Goal: Transaction & Acquisition: Purchase product/service

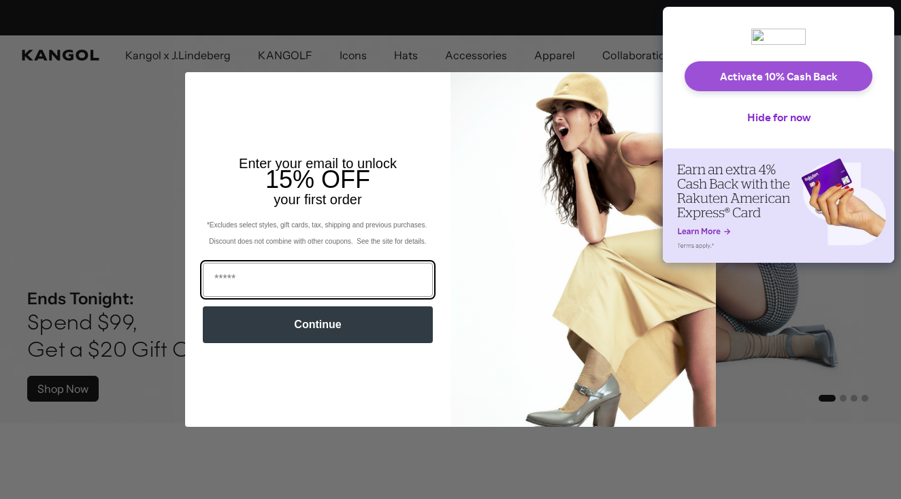
scroll to position [0, 280]
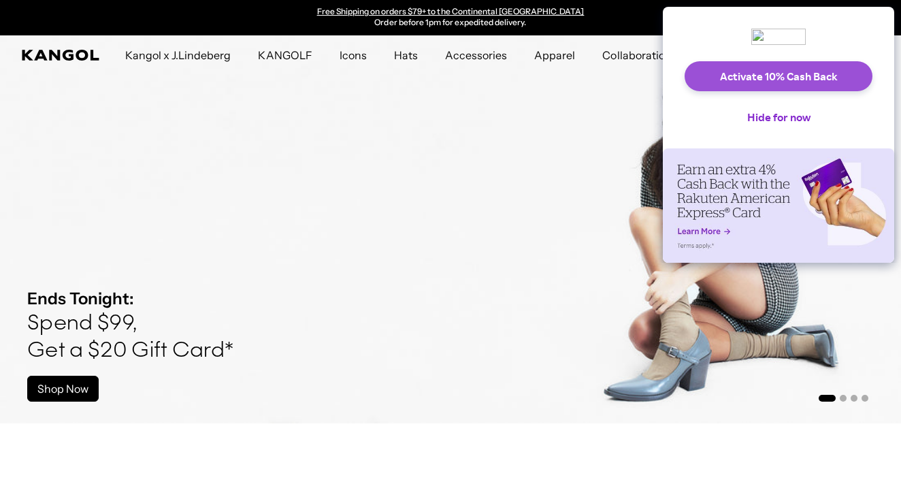
click at [731, 78] on button "Activate 10% Cash Back" at bounding box center [779, 76] width 188 height 30
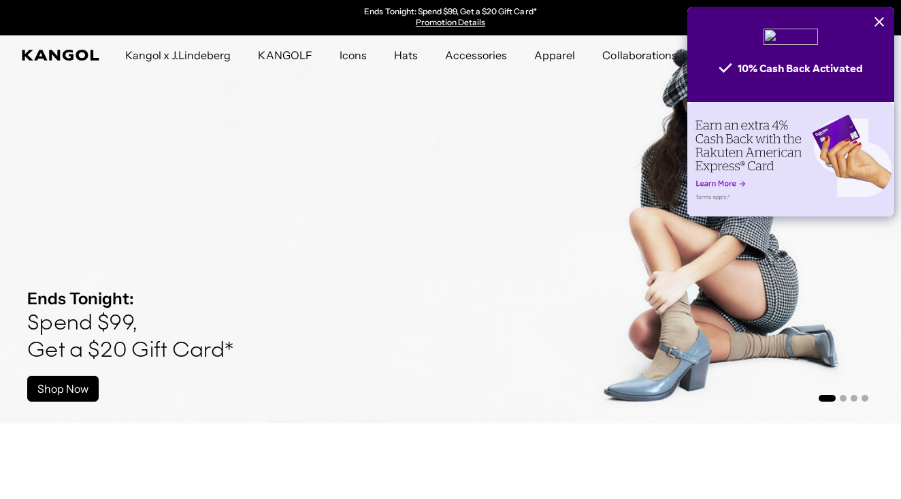
click at [881, 20] on icon "Close" at bounding box center [880, 22] width 10 height 10
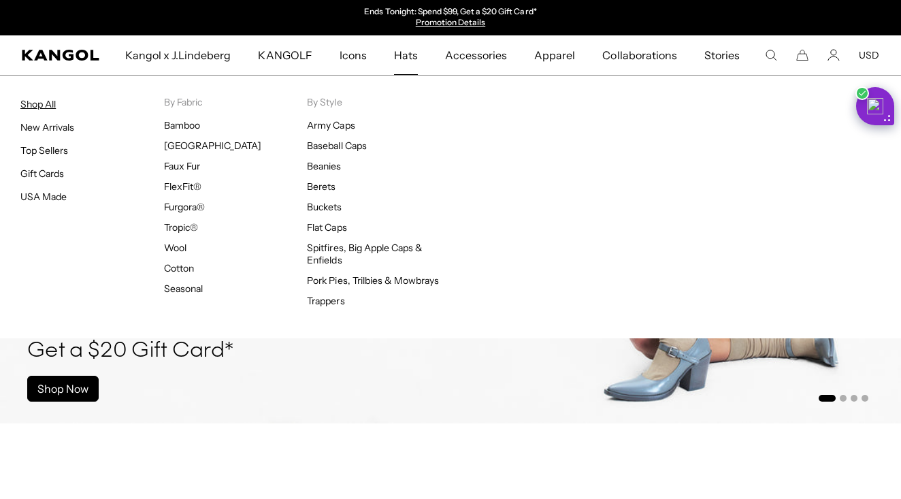
click at [39, 104] on link "Shop All" at bounding box center [37, 104] width 35 height 12
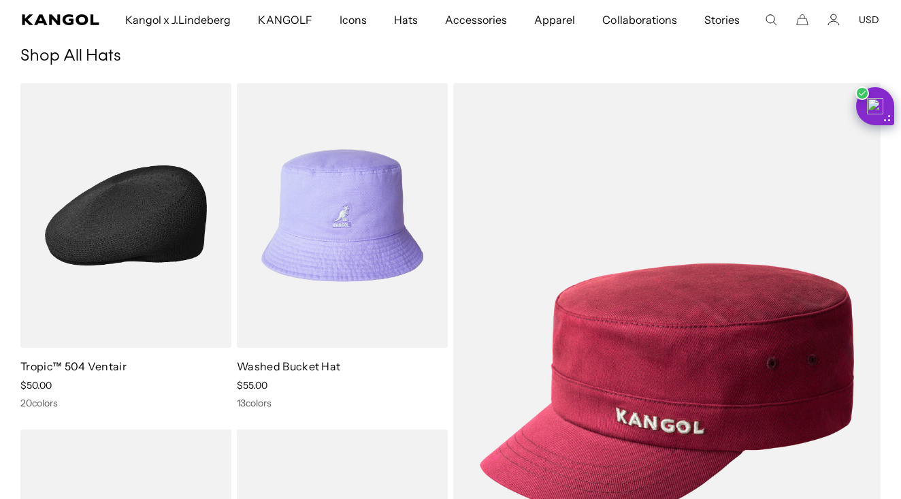
click at [138, 223] on img at bounding box center [125, 215] width 211 height 265
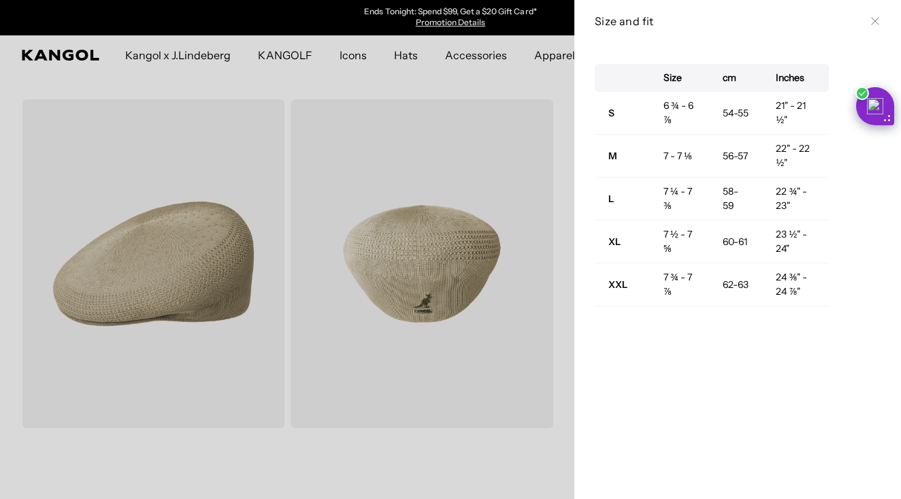
click at [876, 18] on icon at bounding box center [875, 21] width 8 height 8
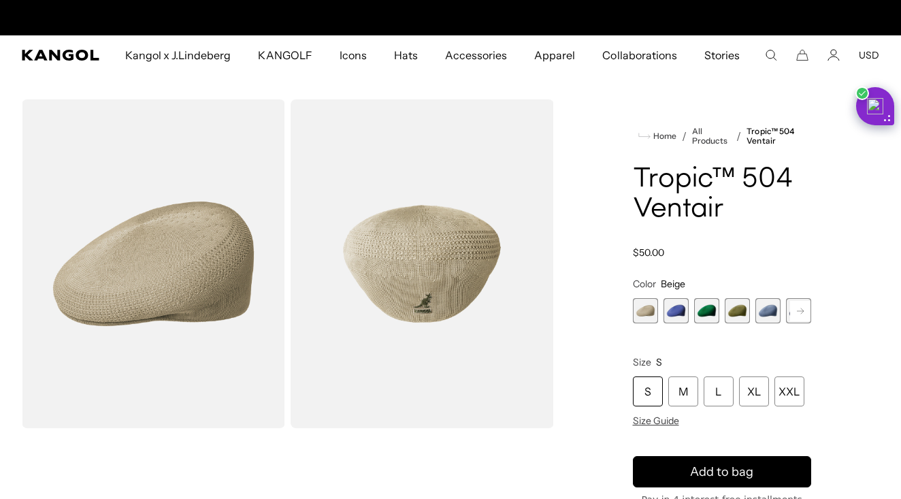
scroll to position [0, 280]
click at [802, 309] on icon at bounding box center [800, 310] width 7 height 5
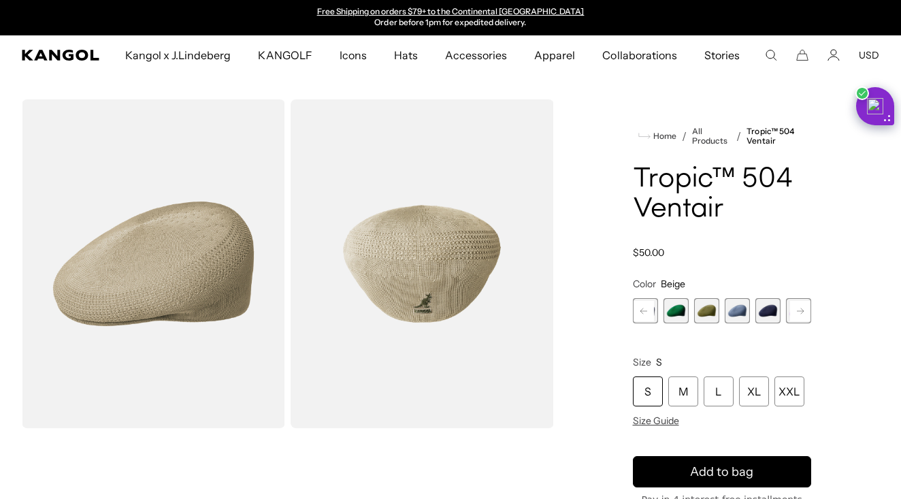
click at [801, 304] on rect at bounding box center [800, 311] width 20 height 20
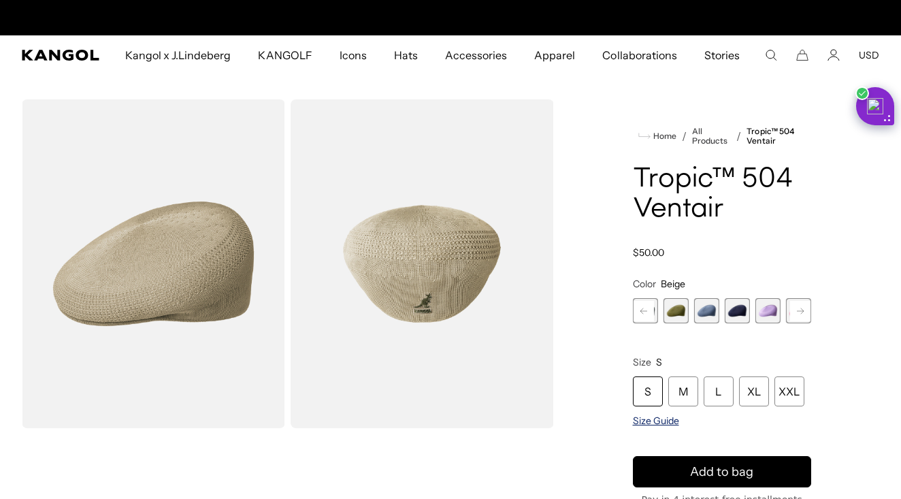
scroll to position [0, 0]
click at [668, 419] on span "Size Guide" at bounding box center [656, 421] width 46 height 12
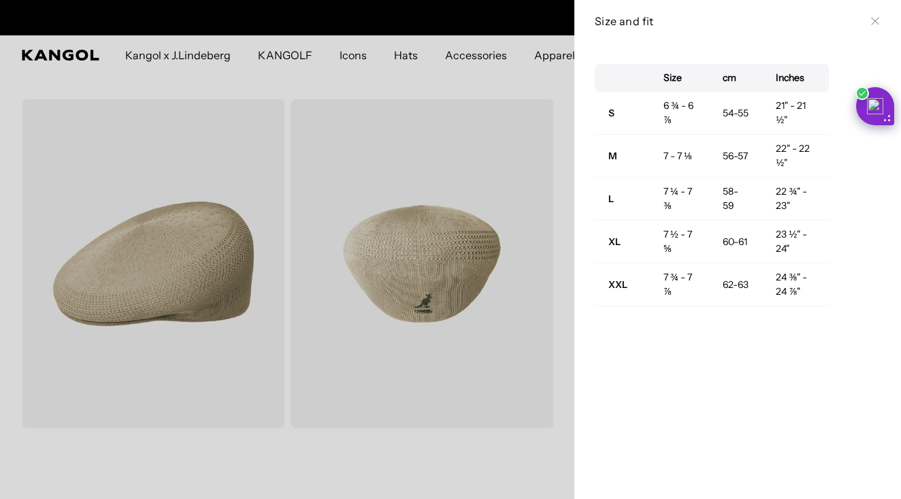
scroll to position [0, 280]
click at [632, 383] on div "Size cm Inches S 6 ¾ - 6 ⅞ 54-55 21" - 21 ½" M 7 - 7 ⅛ 56-57 22" - 22 ½" L 7 ¼ …" at bounding box center [737, 270] width 327 height 457
click at [875, 20] on icon at bounding box center [874, 21] width 7 height 7
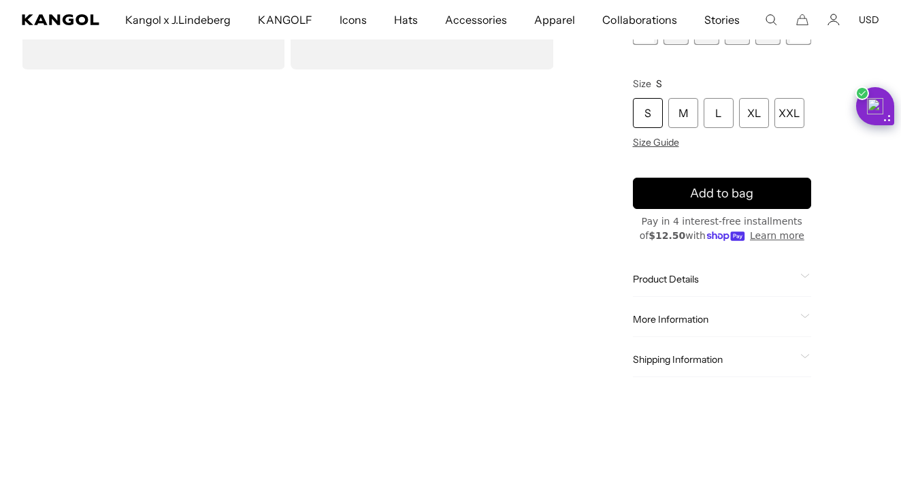
scroll to position [380, 0]
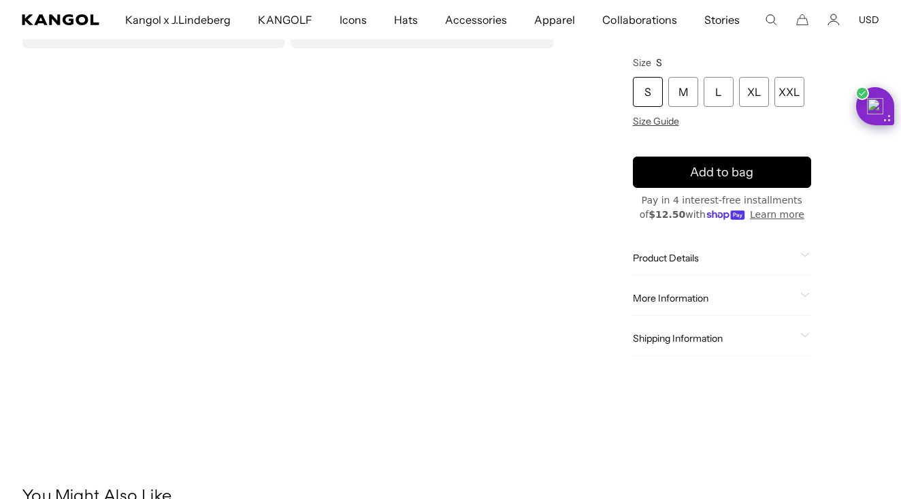
click at [666, 300] on span "More Information" at bounding box center [714, 298] width 163 height 12
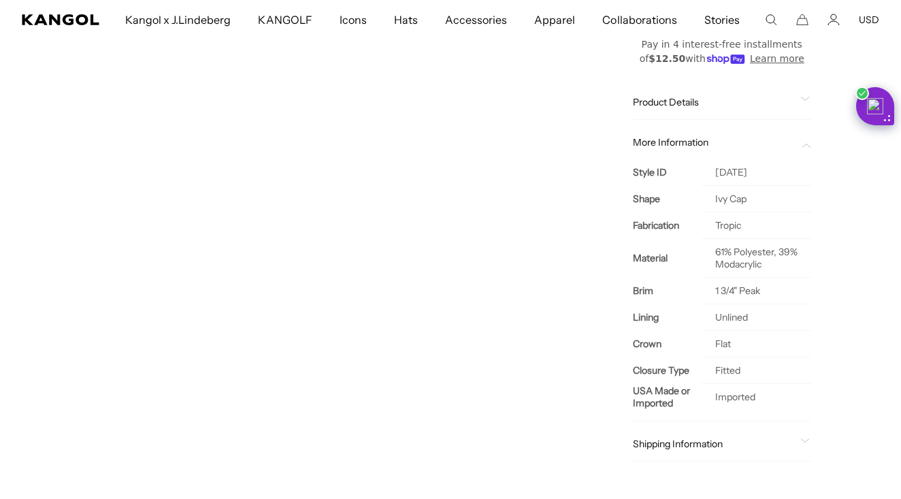
scroll to position [476, 0]
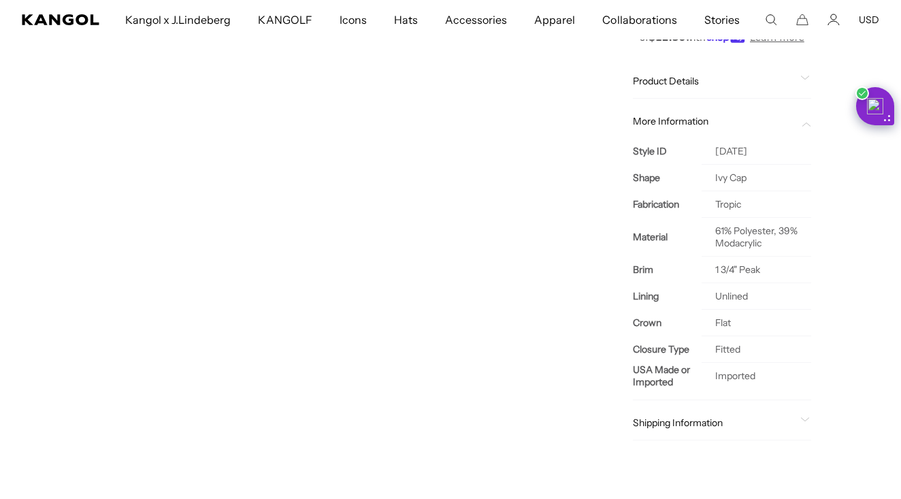
click at [659, 84] on span "Product Details" at bounding box center [714, 81] width 163 height 12
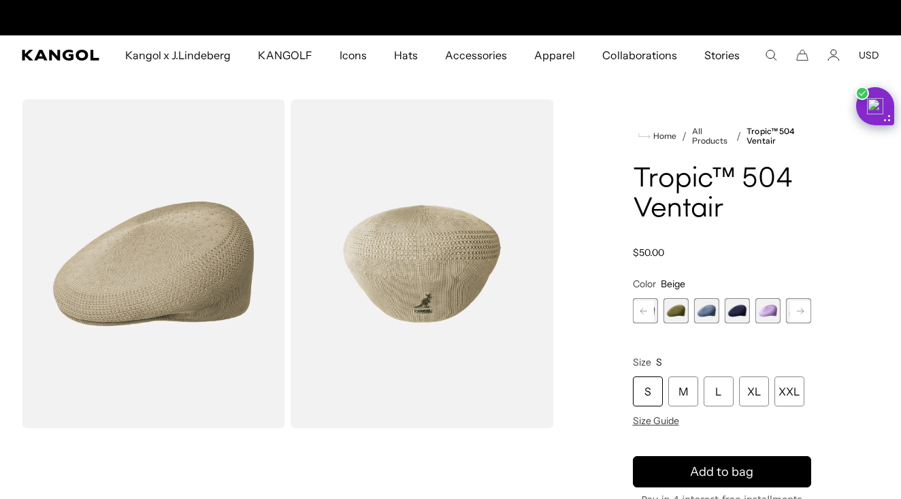
scroll to position [0, 0]
click at [643, 418] on span "Size Guide" at bounding box center [656, 421] width 46 height 12
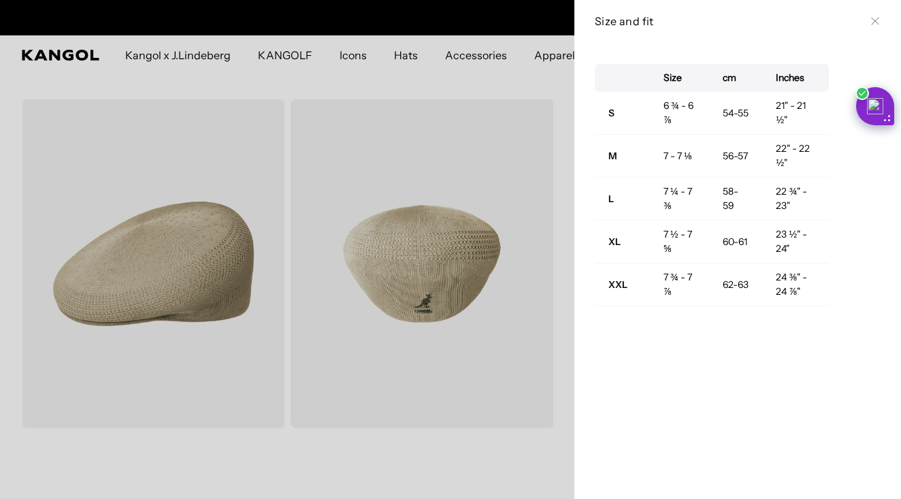
scroll to position [0, 280]
click at [875, 24] on icon at bounding box center [875, 21] width 8 height 8
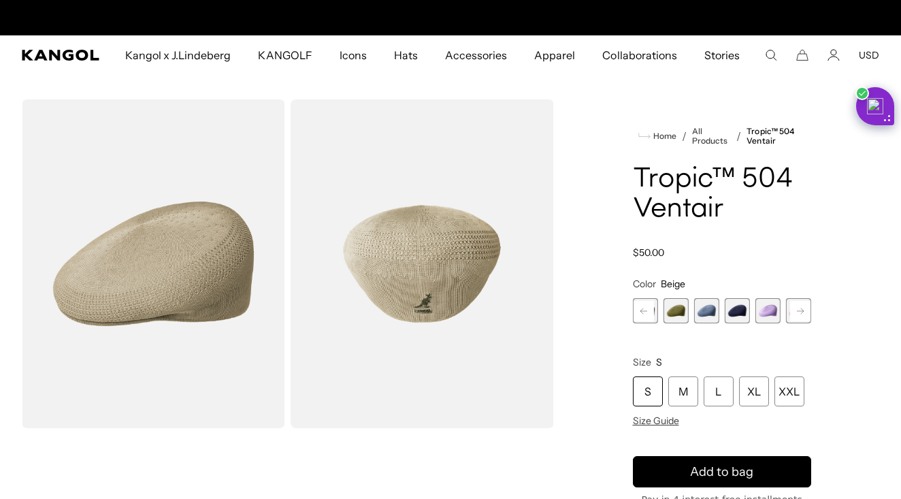
scroll to position [0, 0]
click at [714, 390] on div "L" at bounding box center [719, 391] width 30 height 30
click at [723, 389] on div "L" at bounding box center [719, 391] width 30 height 30
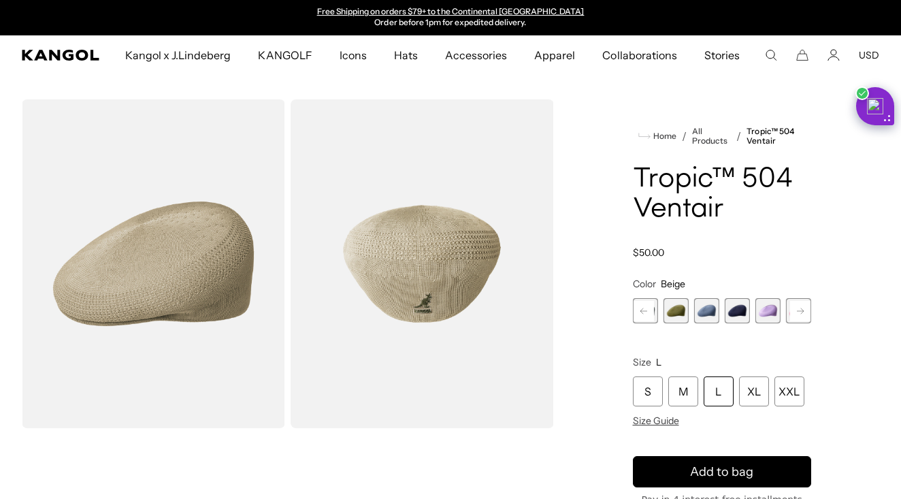
click at [799, 312] on rect at bounding box center [800, 311] width 20 height 20
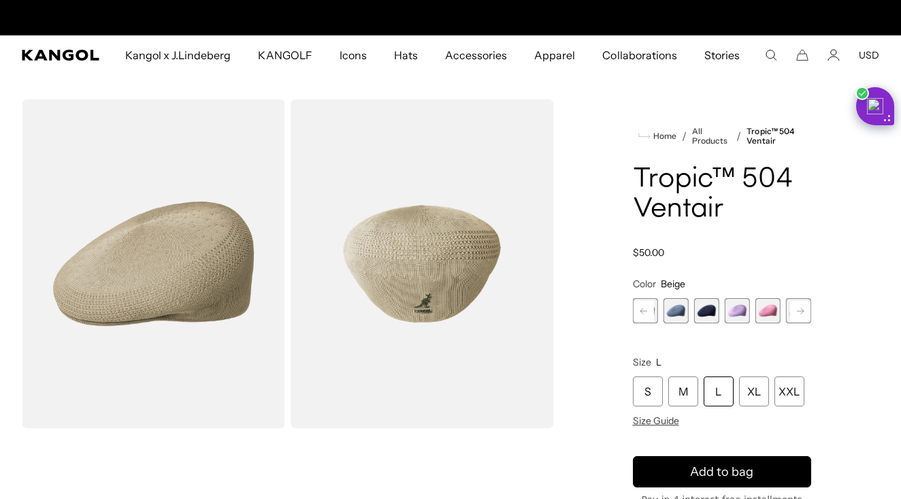
click at [799, 312] on rect at bounding box center [800, 311] width 20 height 20
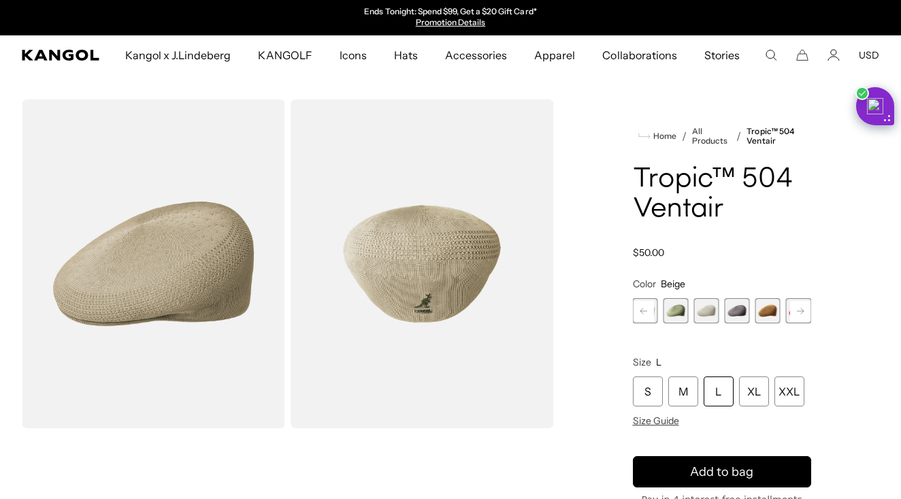
click at [799, 312] on rect at bounding box center [800, 311] width 20 height 20
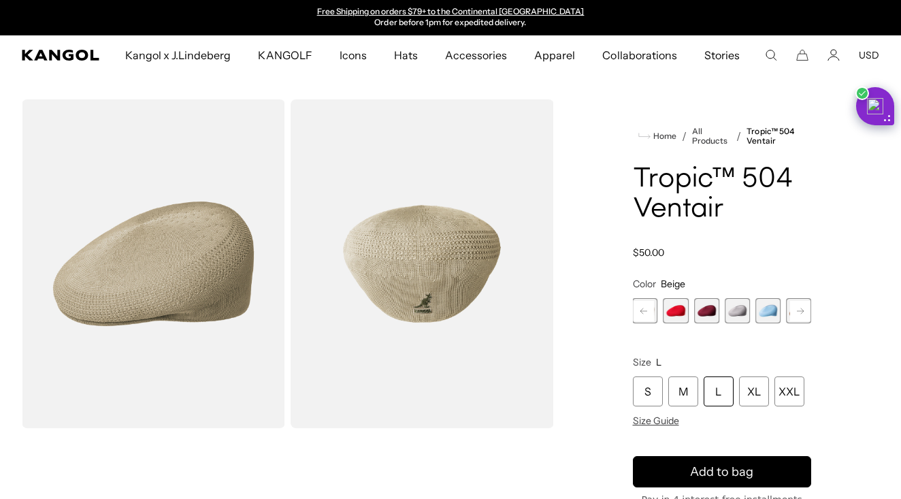
click at [799, 312] on rect at bounding box center [800, 311] width 20 height 20
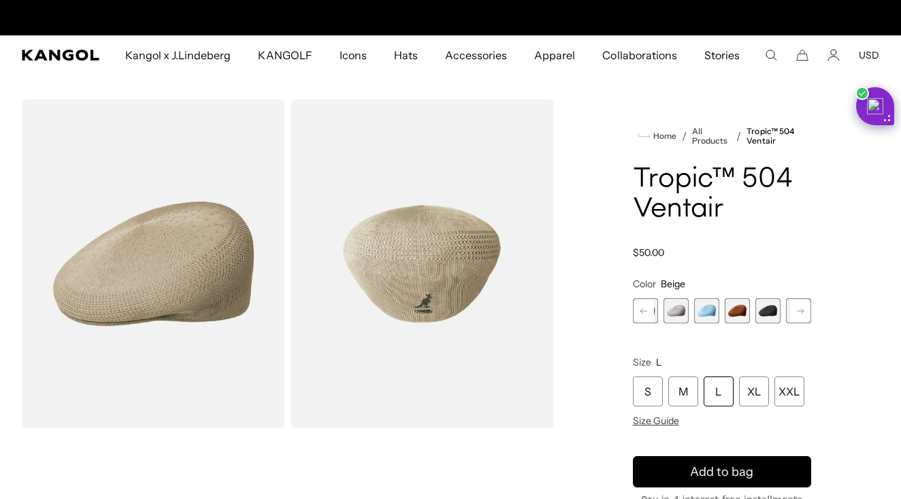
click at [799, 312] on rect at bounding box center [800, 311] width 20 height 20
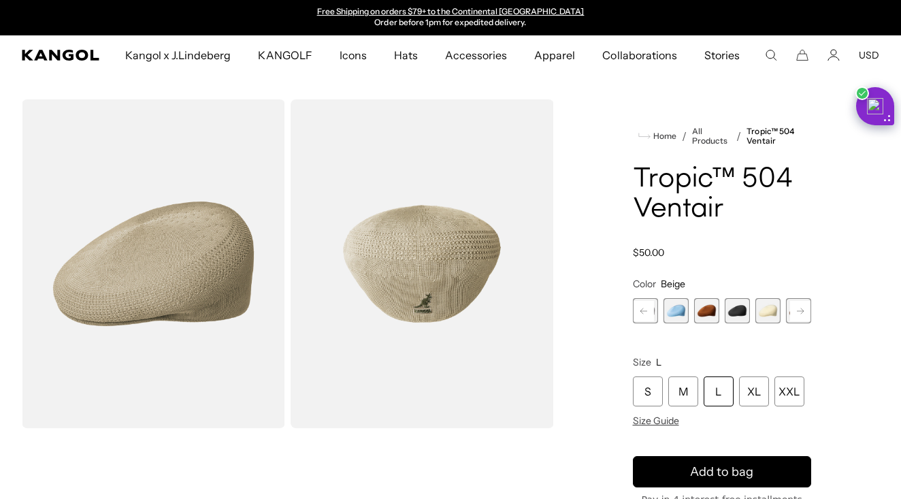
scroll to position [0, 0]
click at [799, 312] on rect at bounding box center [800, 311] width 20 height 20
click at [799, 312] on span "22 of 22" at bounding box center [798, 310] width 25 height 25
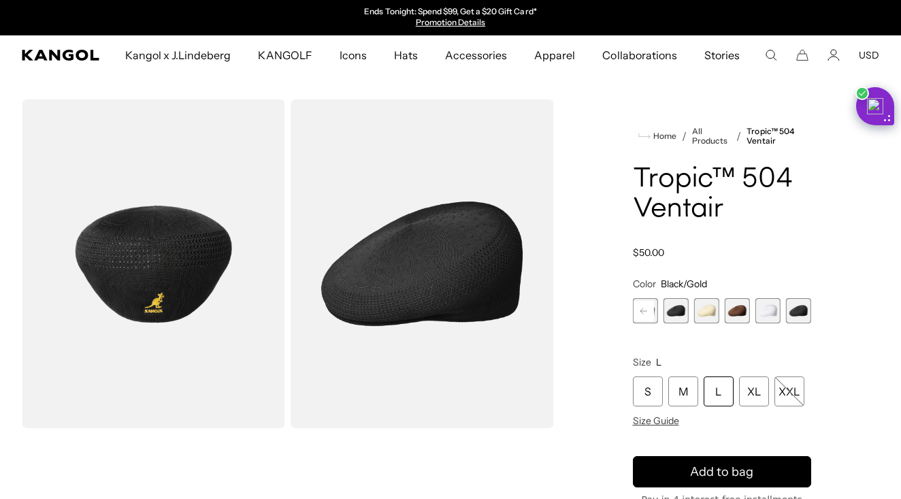
scroll to position [0, 280]
click at [643, 310] on rect at bounding box center [644, 311] width 20 height 20
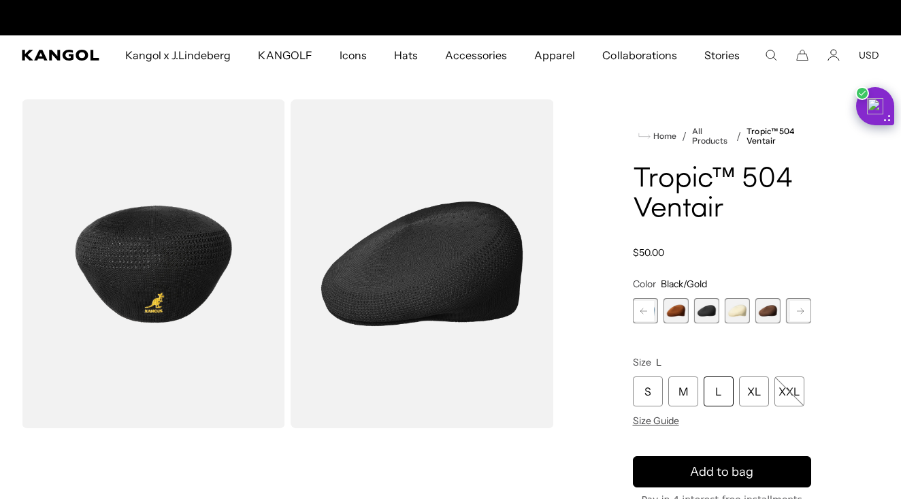
click at [643, 310] on rect at bounding box center [644, 311] width 20 height 20
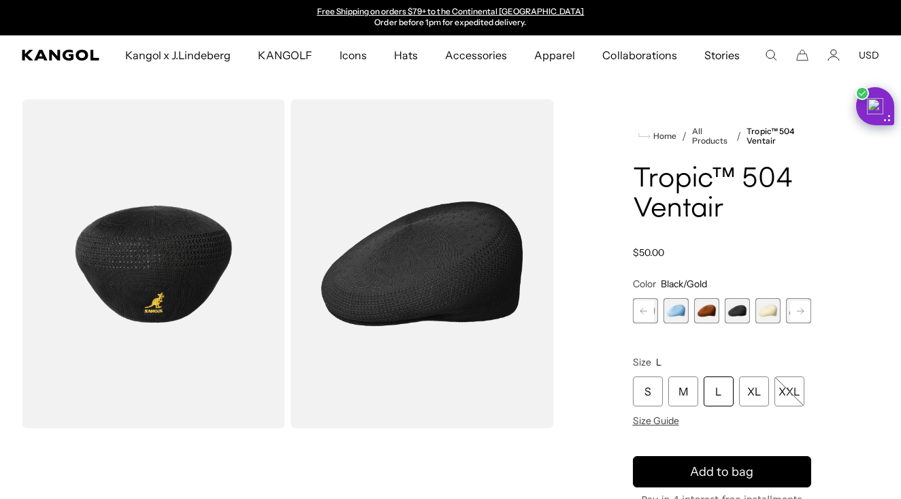
scroll to position [0, 0]
click at [643, 310] on rect at bounding box center [644, 311] width 20 height 20
click at [679, 312] on span "15 of 22" at bounding box center [676, 310] width 25 height 25
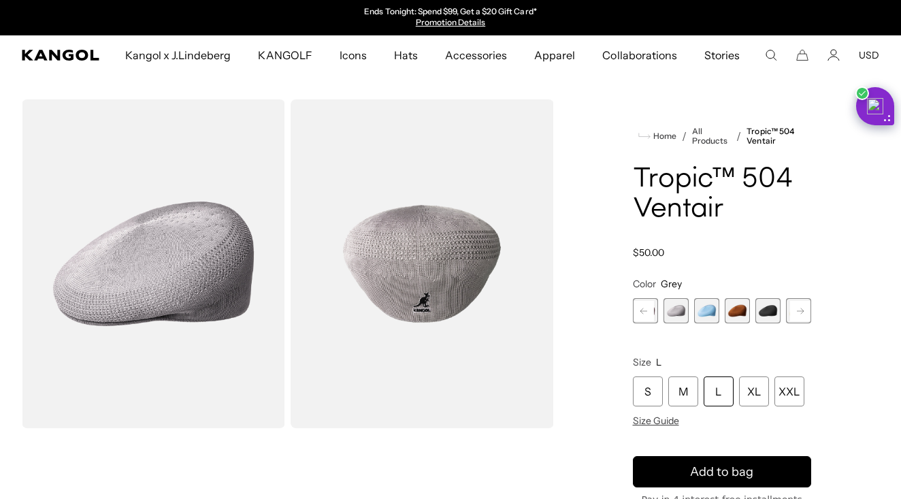
scroll to position [0, 280]
click at [647, 312] on rect at bounding box center [644, 311] width 20 height 20
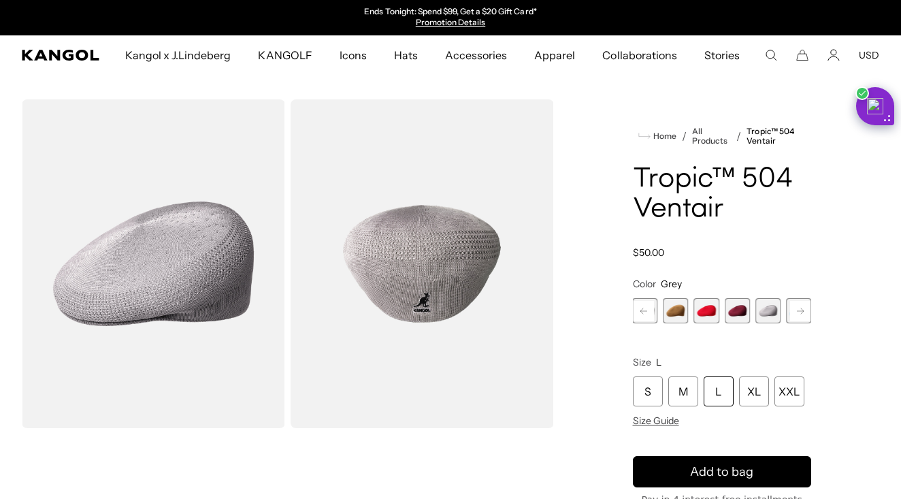
click at [647, 312] on rect at bounding box center [644, 311] width 20 height 20
click at [703, 310] on span "10 of 22" at bounding box center [706, 310] width 25 height 25
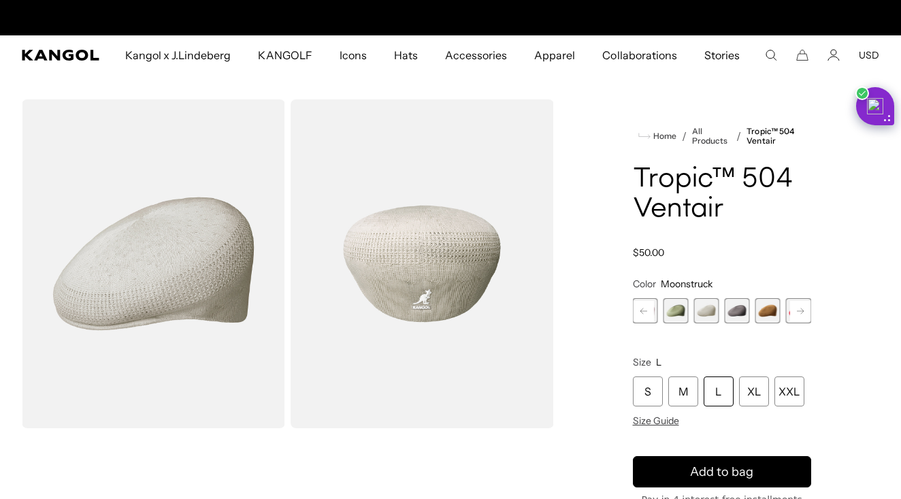
scroll to position [0, 280]
click at [732, 315] on span "11 of 22" at bounding box center [737, 310] width 25 height 25
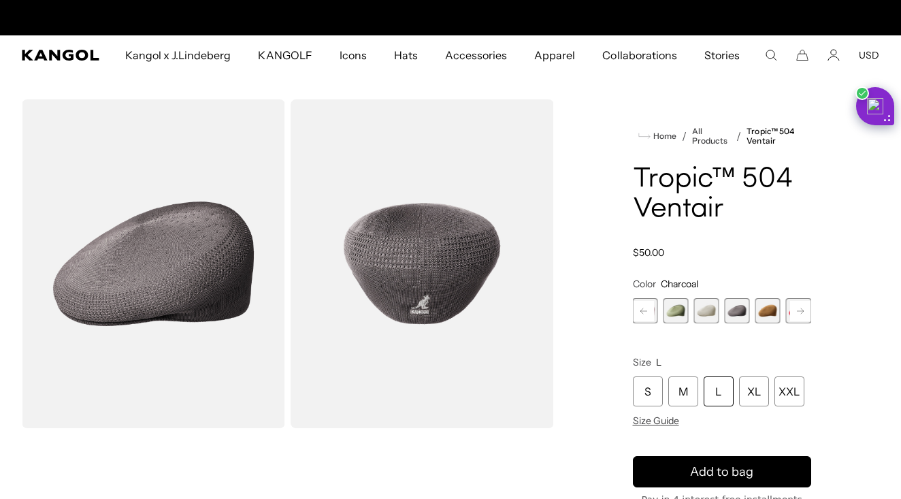
click at [649, 311] on rect at bounding box center [644, 311] width 20 height 20
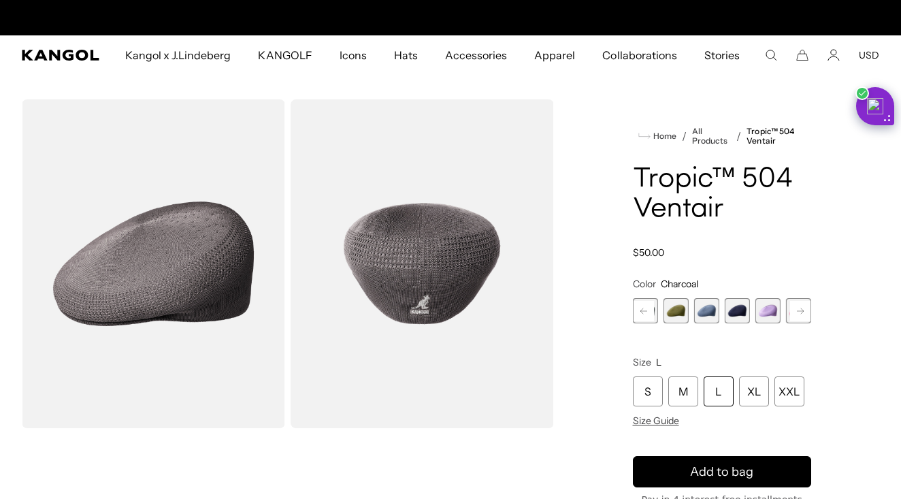
scroll to position [0, 280]
click at [708, 312] on span "5 of 22" at bounding box center [706, 310] width 25 height 25
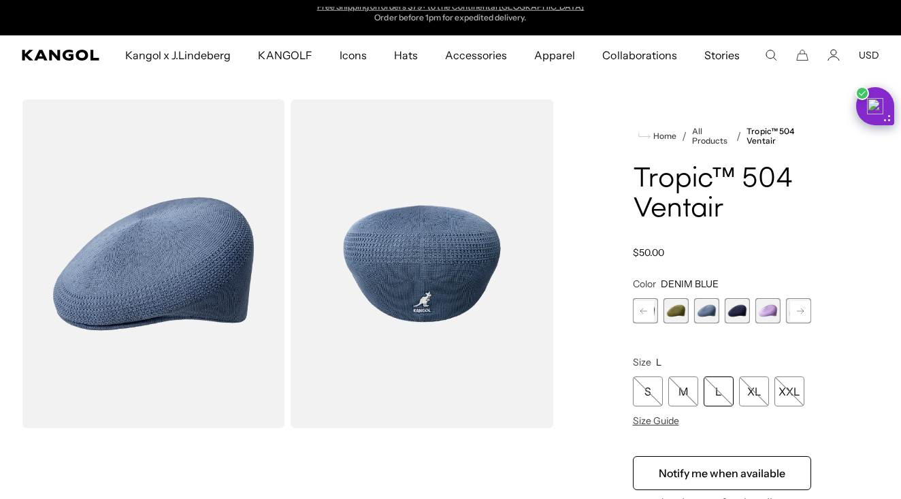
click at [649, 310] on rect at bounding box center [644, 311] width 20 height 20
click at [649, 310] on span "1 of 22" at bounding box center [645, 310] width 25 height 25
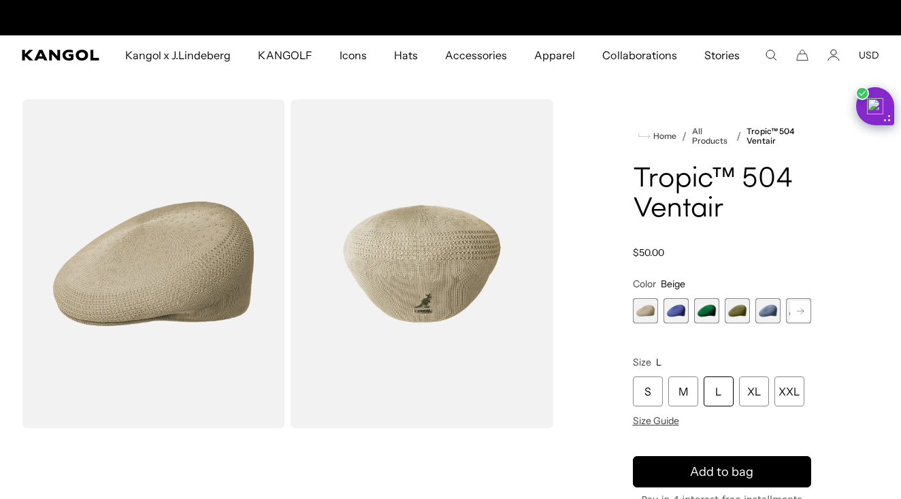
scroll to position [0, 280]
click at [804, 312] on rect at bounding box center [800, 311] width 20 height 20
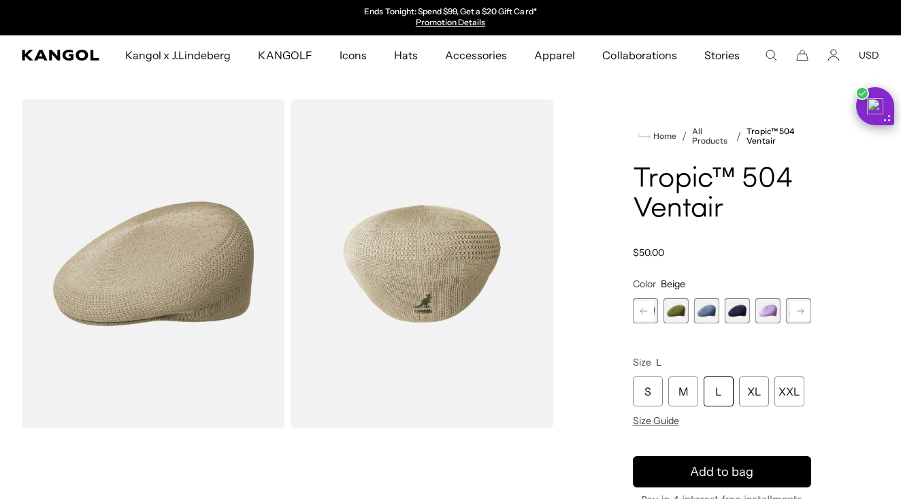
click at [804, 312] on rect at bounding box center [800, 311] width 20 height 20
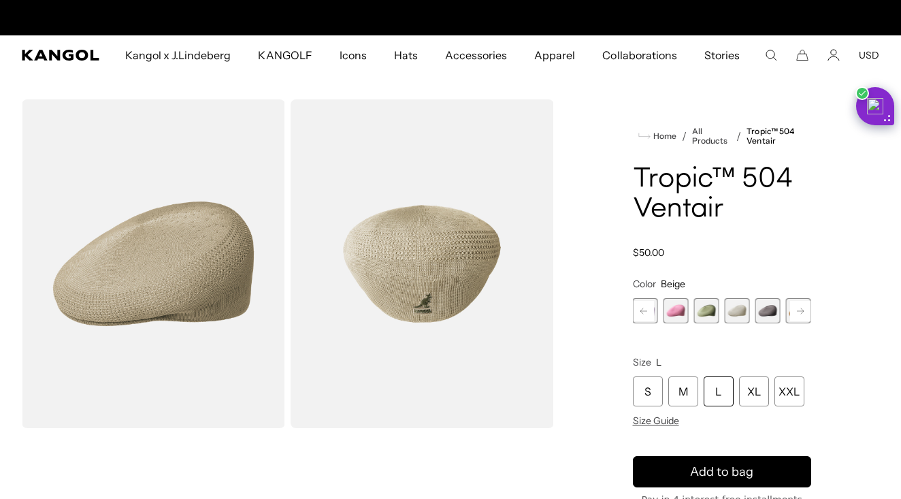
scroll to position [0, 280]
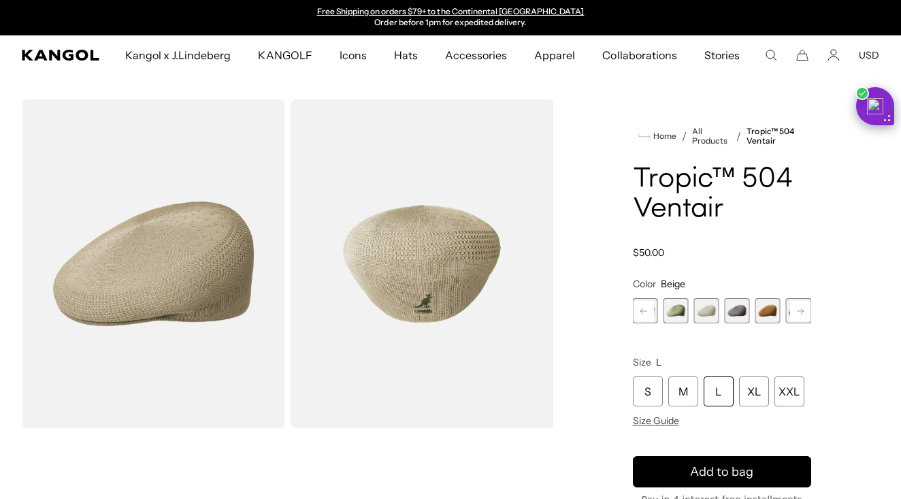
click at [804, 312] on rect at bounding box center [800, 311] width 20 height 20
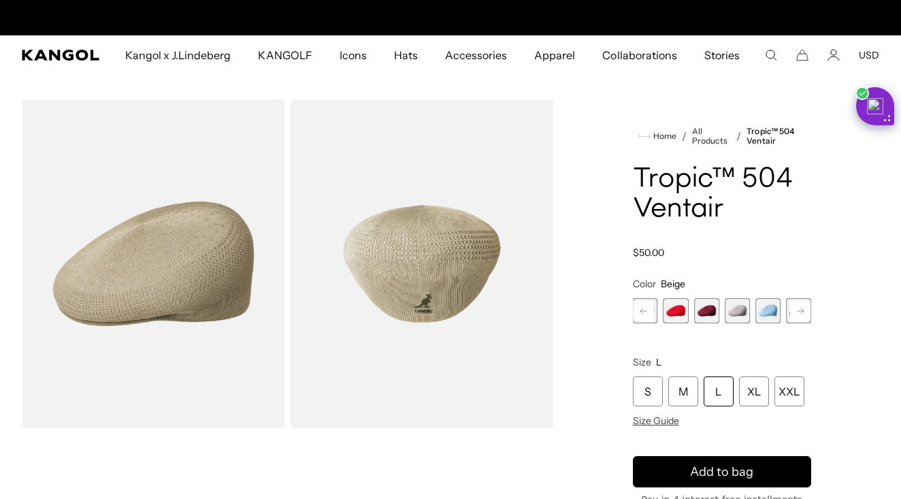
scroll to position [0, 0]
click at [804, 312] on rect at bounding box center [800, 311] width 20 height 20
click at [707, 313] on span "15 of 22" at bounding box center [706, 310] width 25 height 25
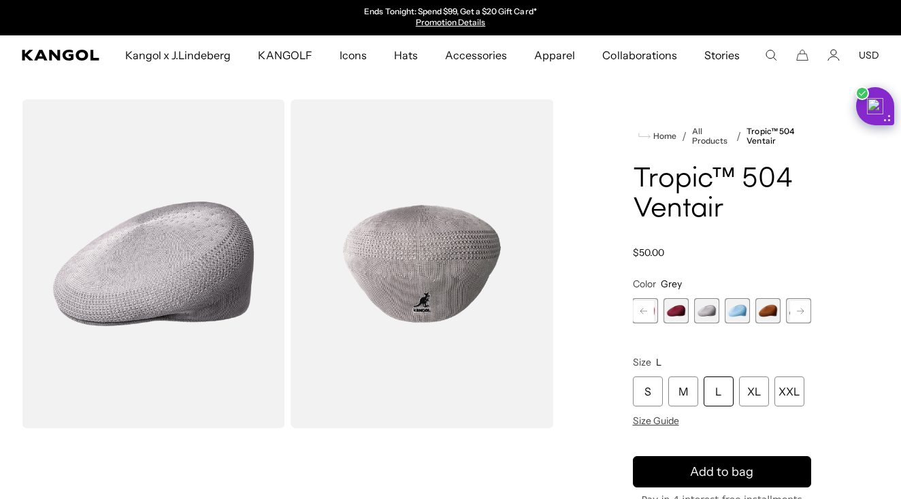
click at [649, 312] on rect at bounding box center [644, 311] width 20 height 20
click at [672, 316] on span "11 of 22" at bounding box center [676, 310] width 25 height 25
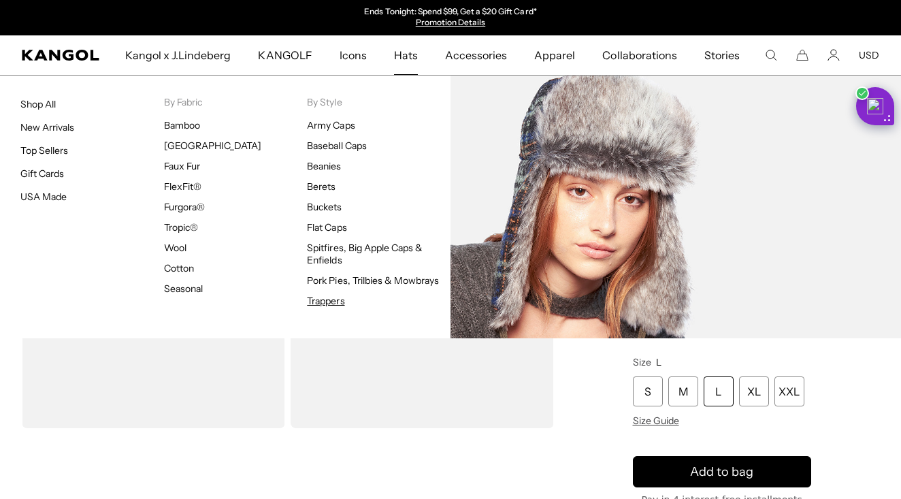
scroll to position [0, 280]
click at [340, 299] on link "Trappers" at bounding box center [325, 301] width 37 height 12
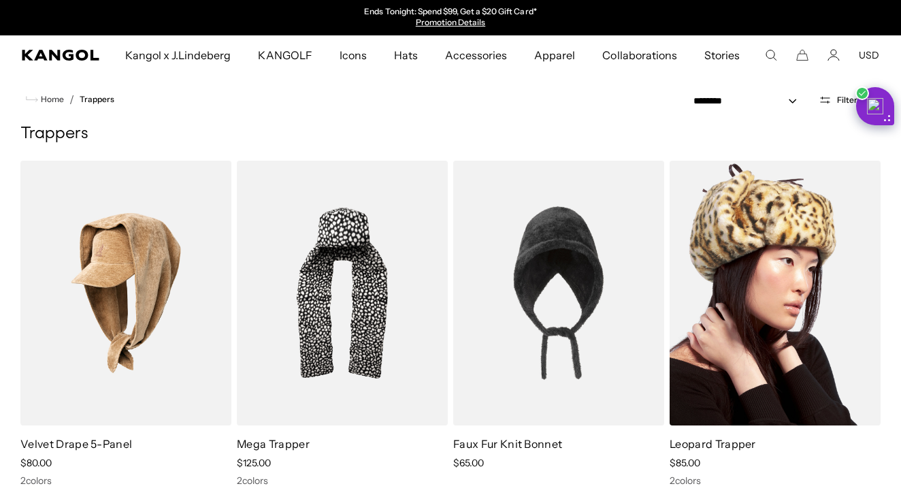
click at [696, 320] on img at bounding box center [775, 293] width 211 height 265
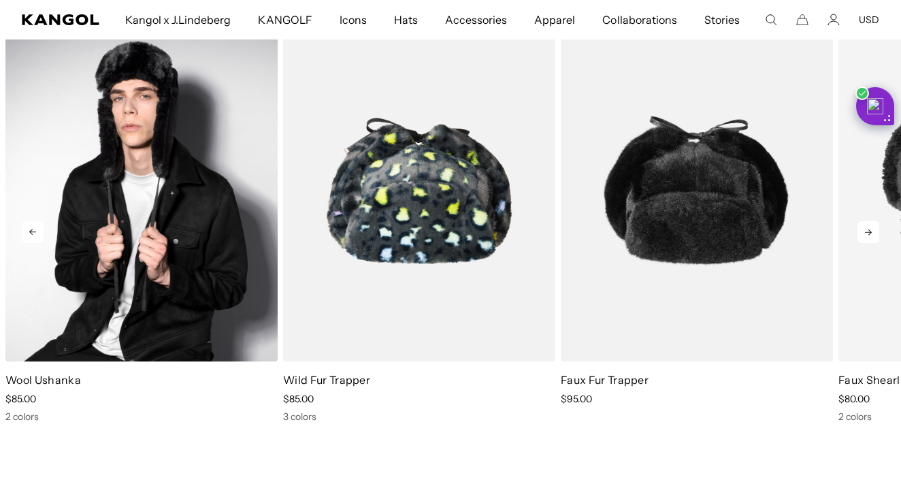
click at [95, 200] on img "1 of 5" at bounding box center [141, 191] width 272 height 342
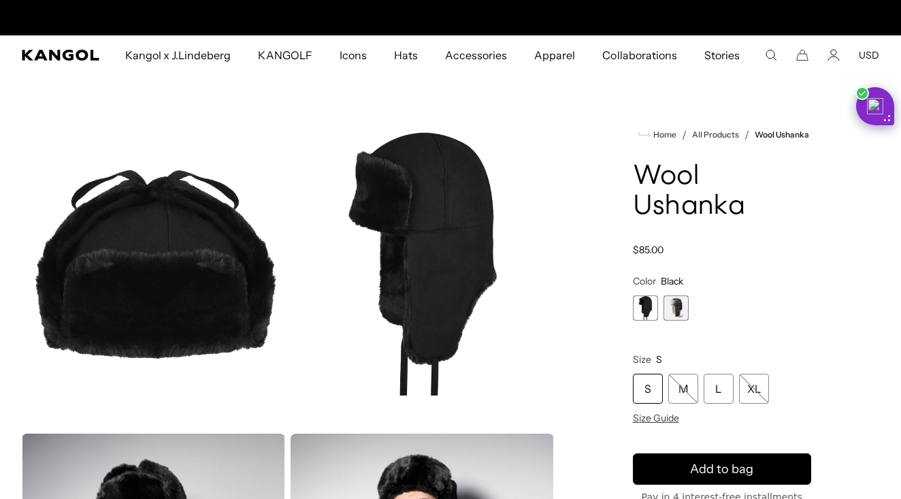
scroll to position [0, 280]
click at [650, 304] on span "1 of 2" at bounding box center [645, 307] width 25 height 25
click at [675, 308] on span "2 of 2" at bounding box center [676, 307] width 25 height 25
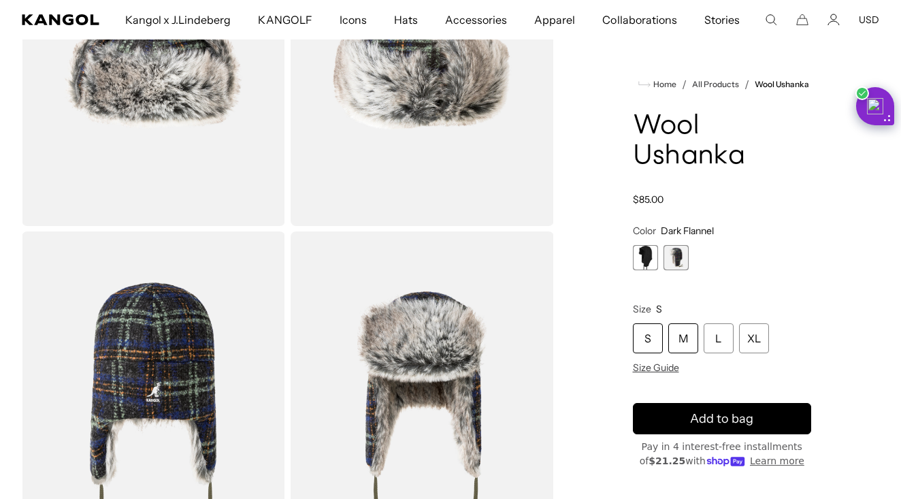
scroll to position [202, 0]
click at [648, 259] on span "1 of 2" at bounding box center [645, 257] width 25 height 25
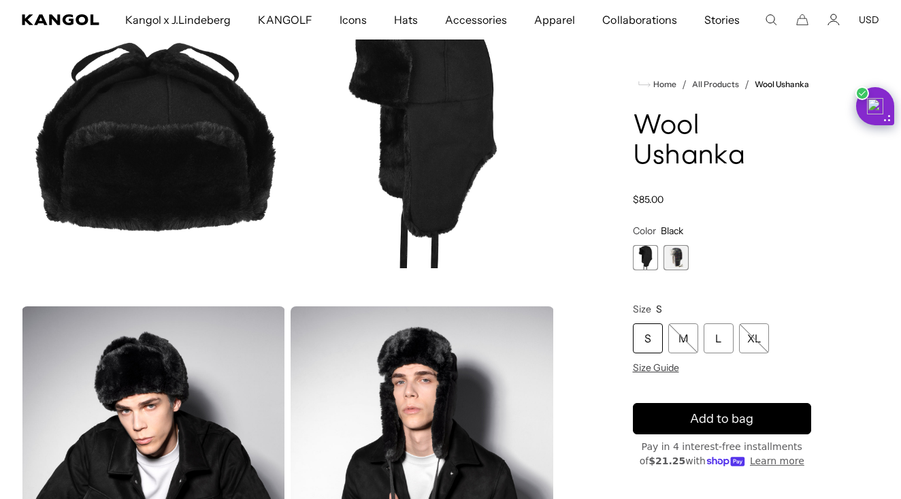
scroll to position [0, 280]
click at [673, 252] on span "2 of 2" at bounding box center [676, 257] width 25 height 25
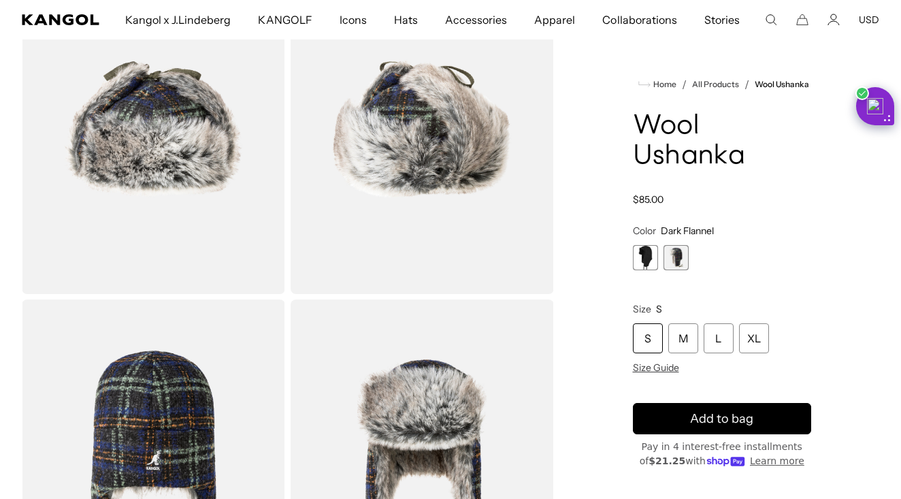
scroll to position [129, 0]
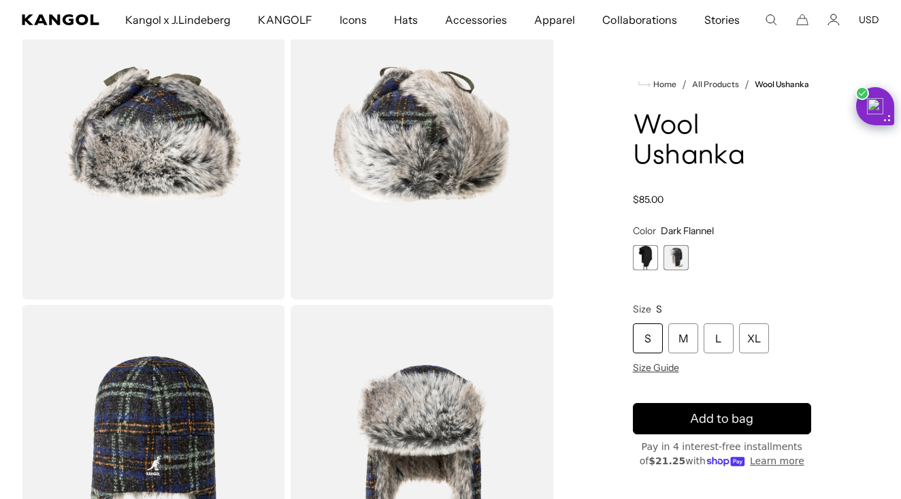
click at [640, 261] on span "1 of 2" at bounding box center [645, 257] width 25 height 25
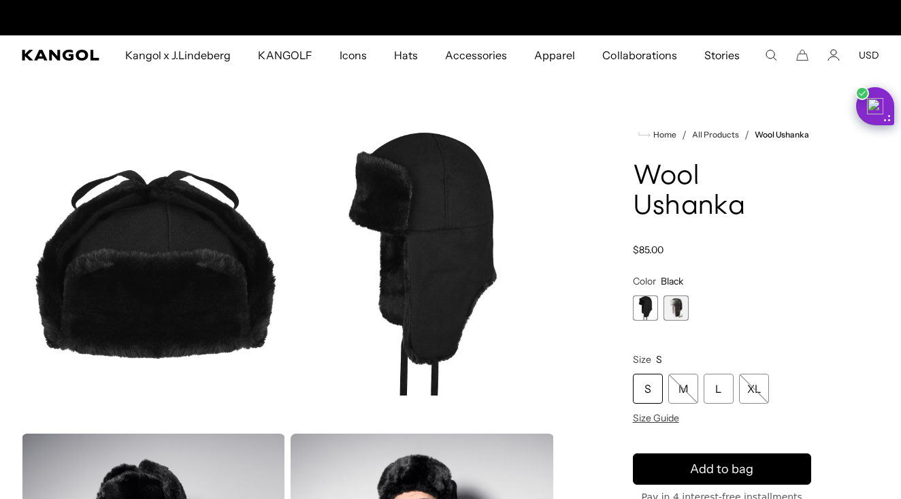
scroll to position [-2, 0]
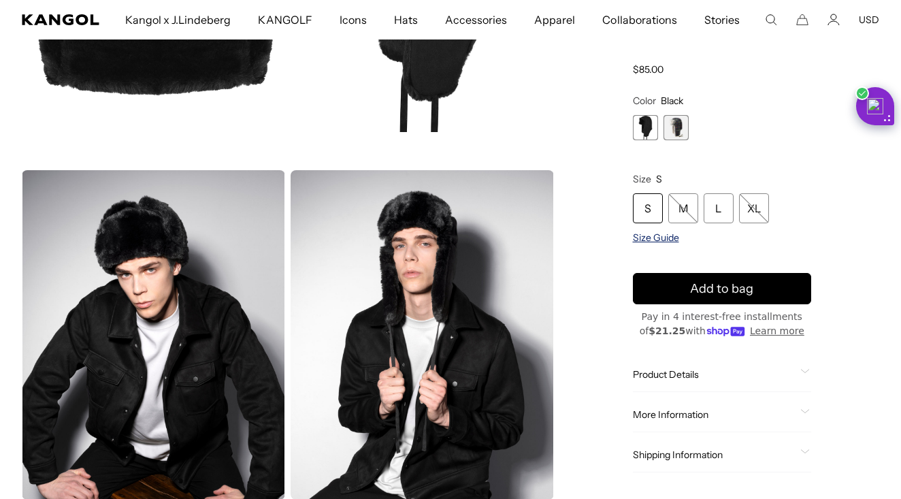
click at [643, 238] on span "Size Guide" at bounding box center [656, 237] width 46 height 12
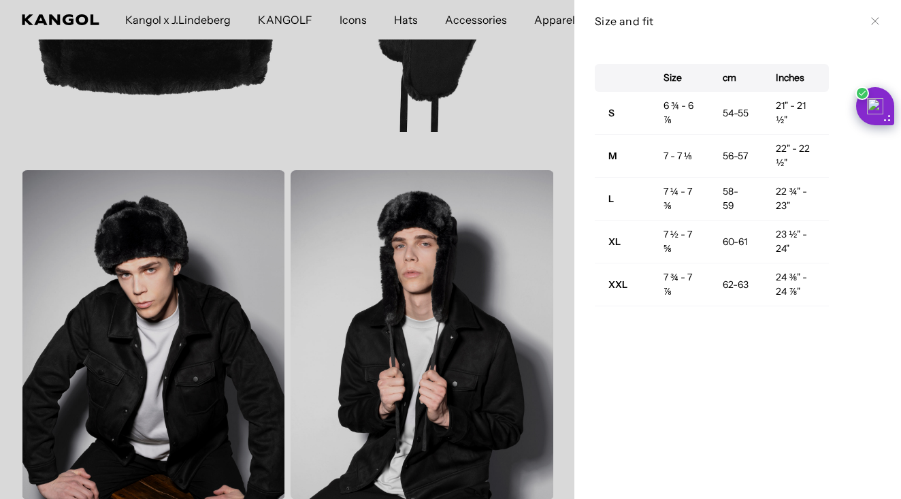
click at [875, 19] on icon at bounding box center [875, 21] width 8 height 8
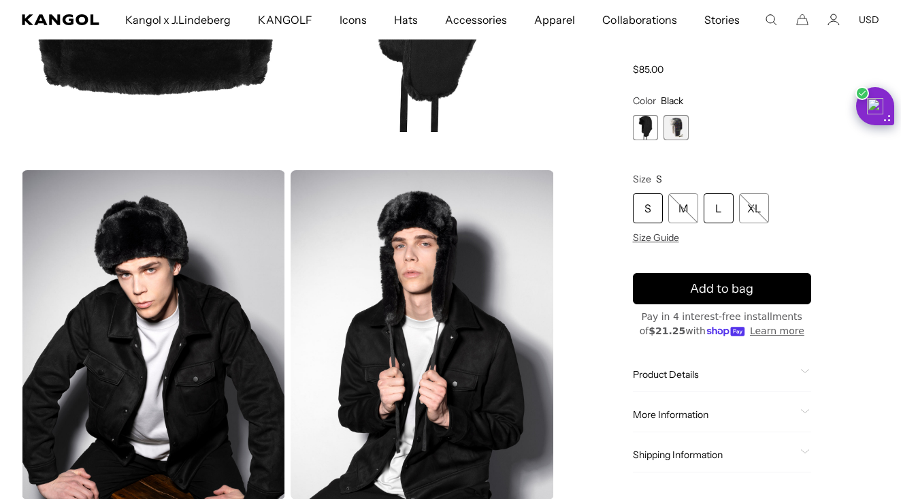
click at [707, 214] on div "L" at bounding box center [719, 208] width 30 height 30
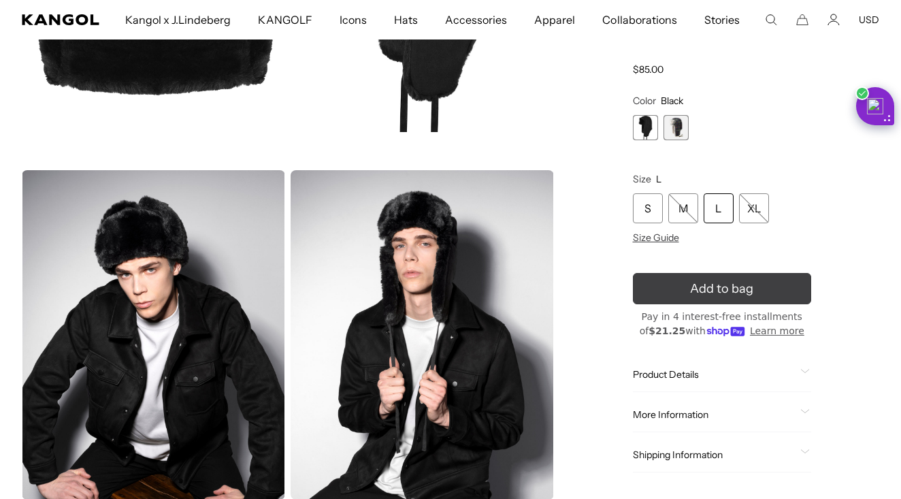
click at [695, 288] on span "Add to bag" at bounding box center [721, 288] width 63 height 18
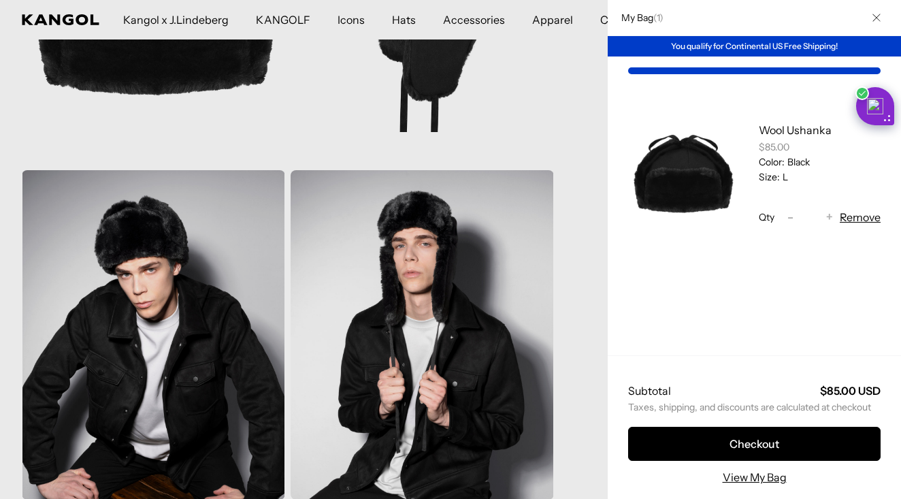
click at [578, 137] on div at bounding box center [450, 249] width 901 height 499
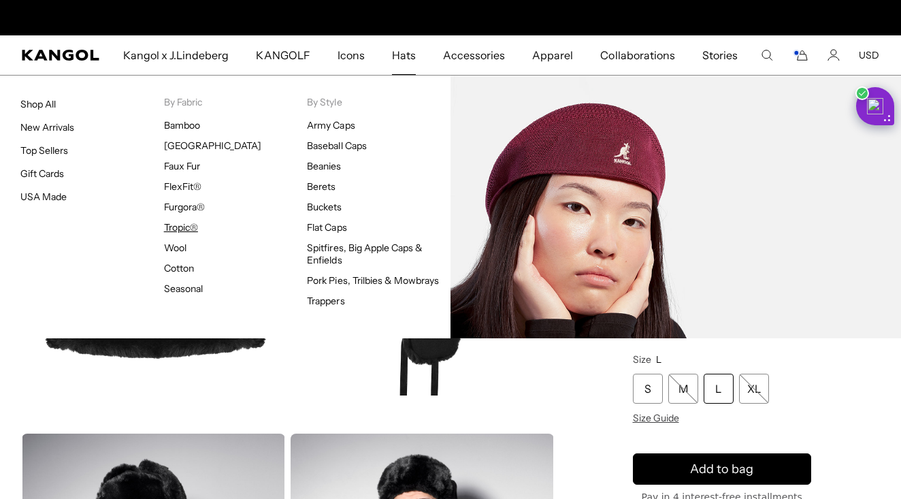
click at [174, 227] on link "Tropic®" at bounding box center [181, 227] width 34 height 12
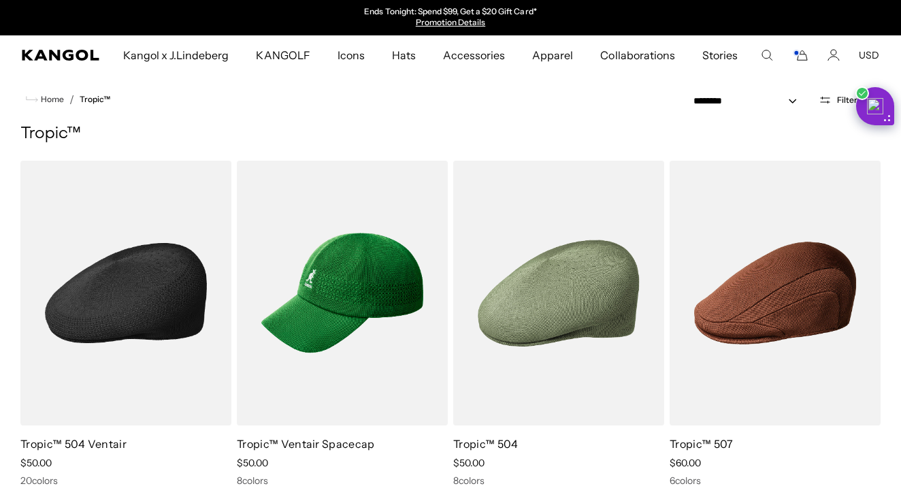
scroll to position [99, 0]
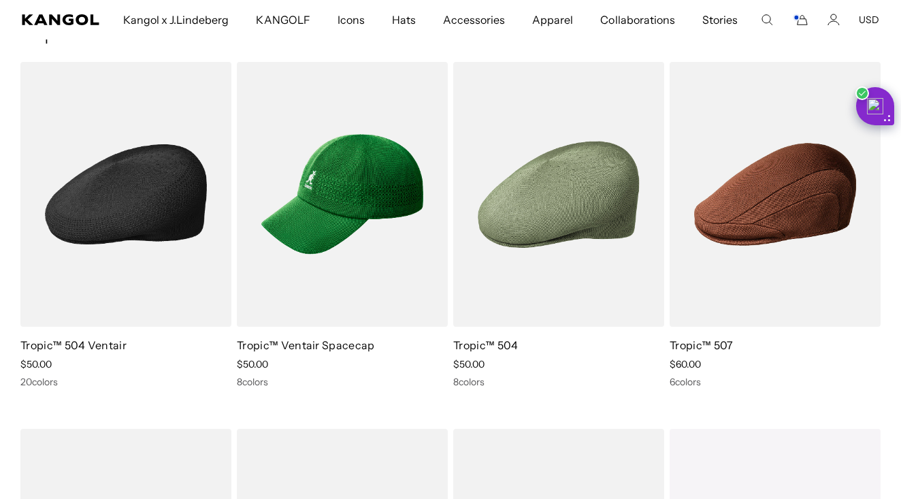
click at [124, 196] on img at bounding box center [125, 194] width 211 height 265
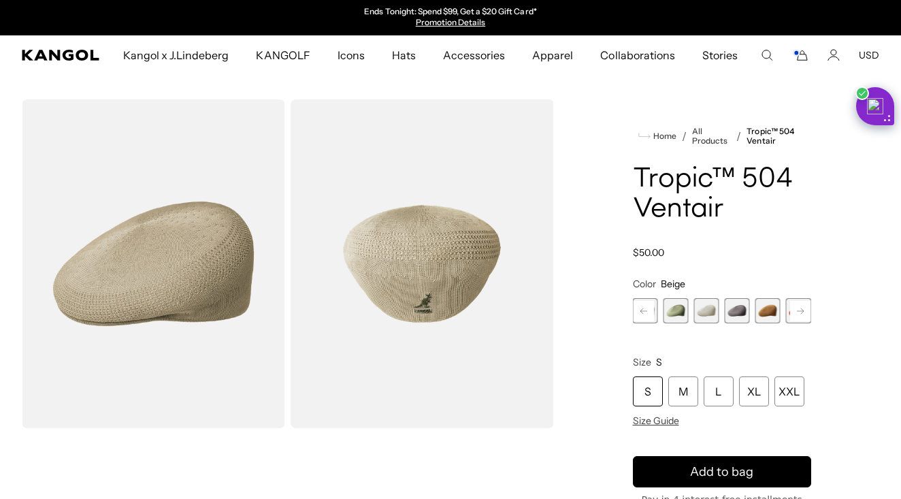
click at [802, 311] on icon at bounding box center [800, 310] width 7 height 5
click at [765, 308] on span "15 of 22" at bounding box center [768, 310] width 25 height 25
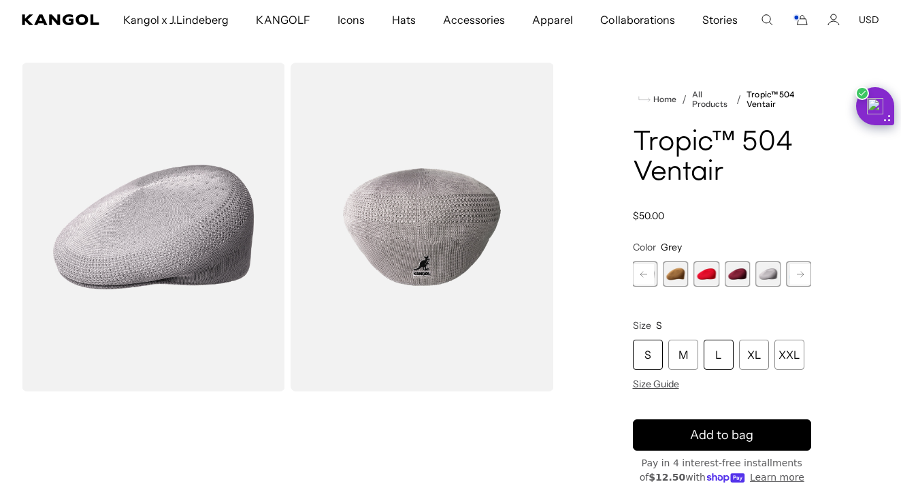
click at [723, 357] on div "L" at bounding box center [719, 355] width 30 height 30
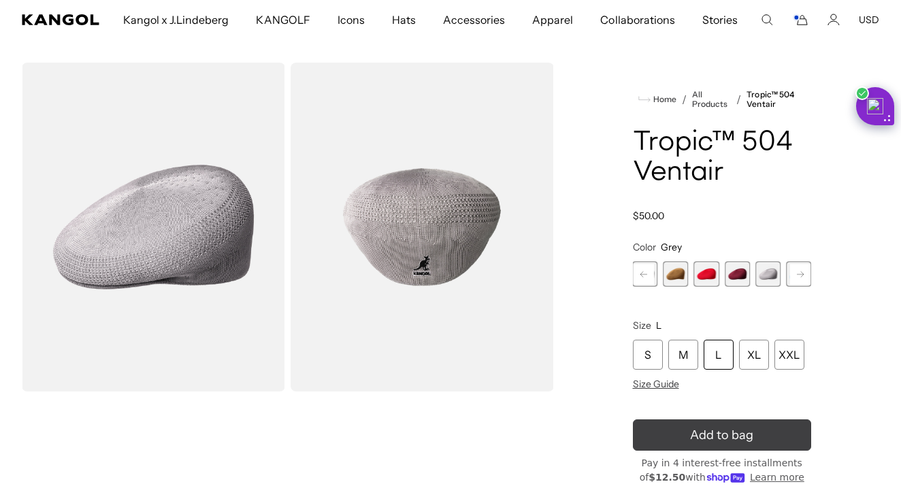
click at [741, 432] on span "Add to bag" at bounding box center [721, 435] width 63 height 18
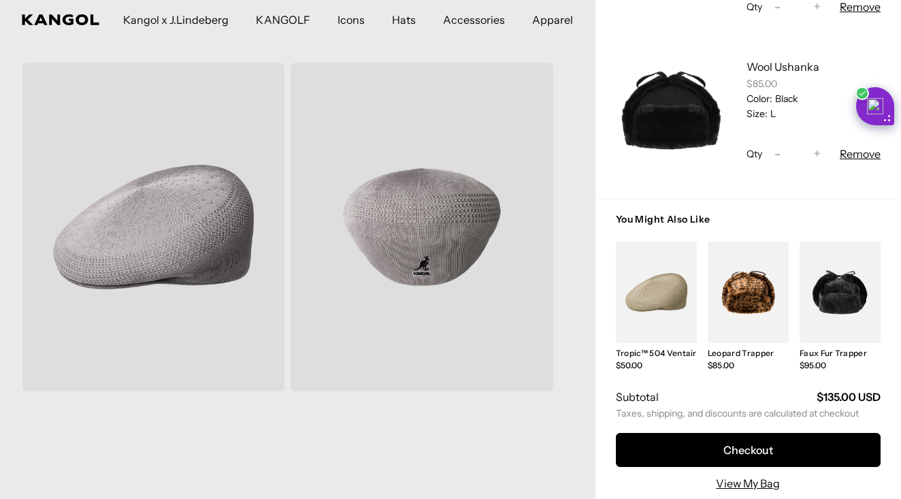
scroll to position [358, 0]
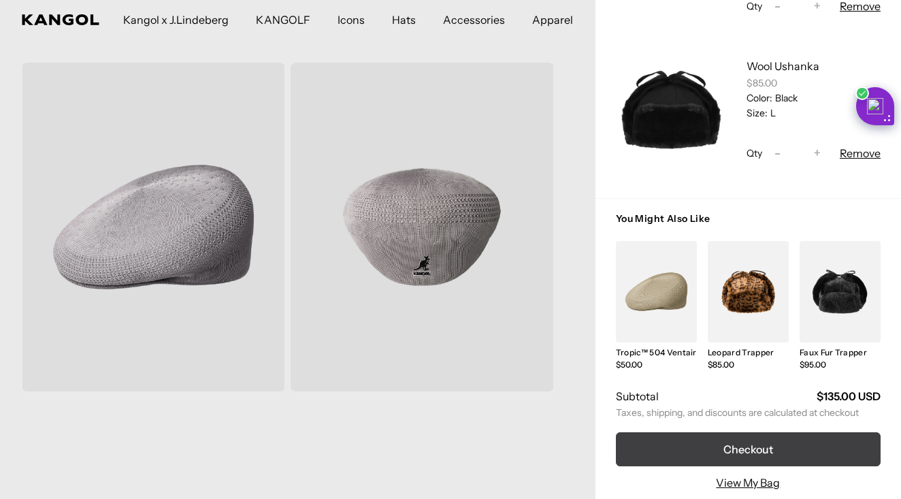
click at [695, 451] on button "Checkout" at bounding box center [748, 449] width 265 height 34
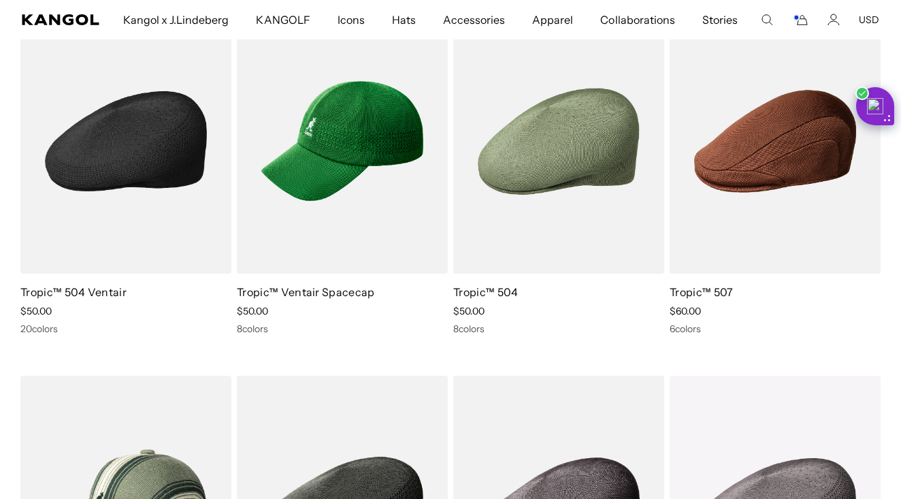
scroll to position [209, 0]
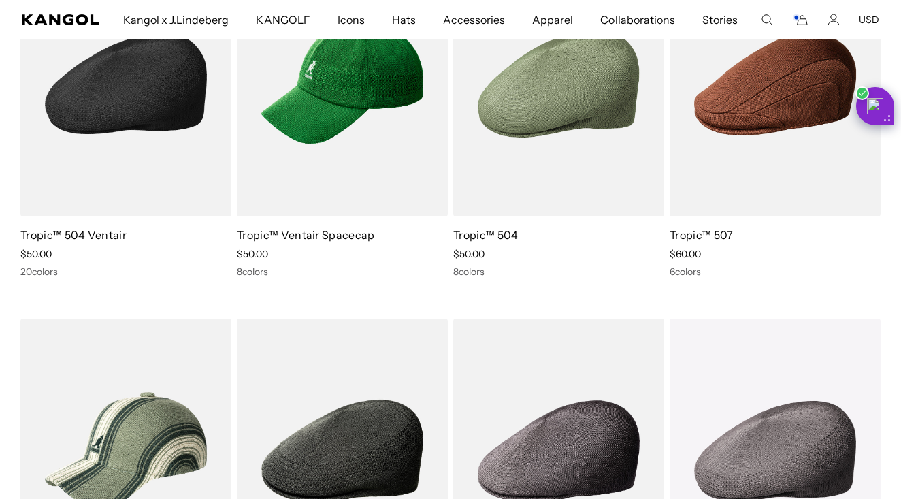
click at [97, 116] on img at bounding box center [125, 84] width 211 height 265
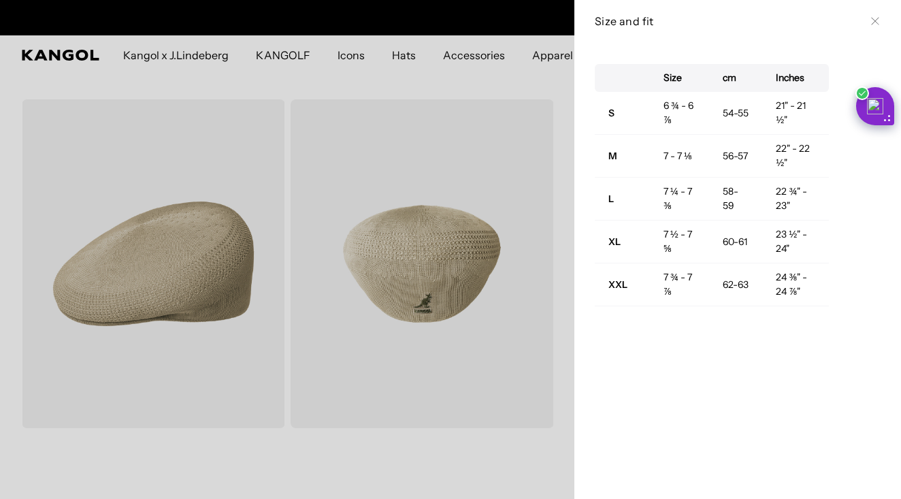
scroll to position [0, 280]
click at [872, 24] on icon at bounding box center [875, 21] width 8 height 8
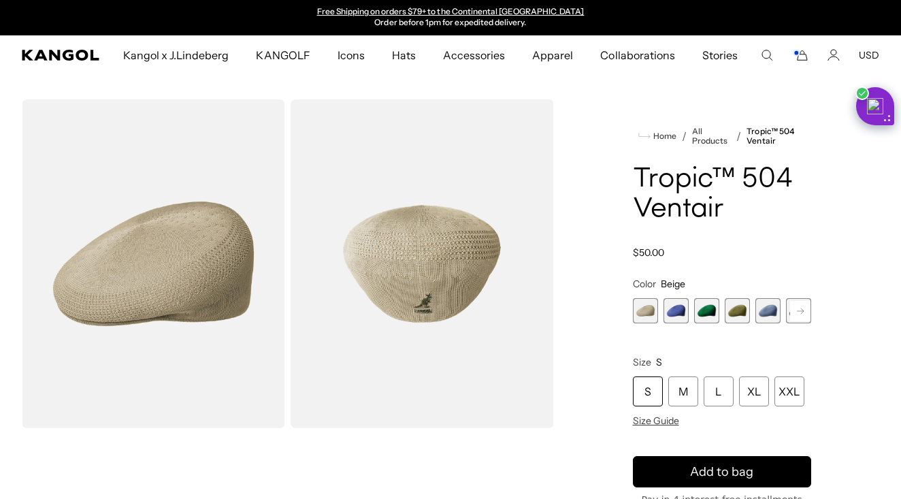
scroll to position [0, 0]
click at [802, 54] on icon "Cart" at bounding box center [800, 55] width 16 height 12
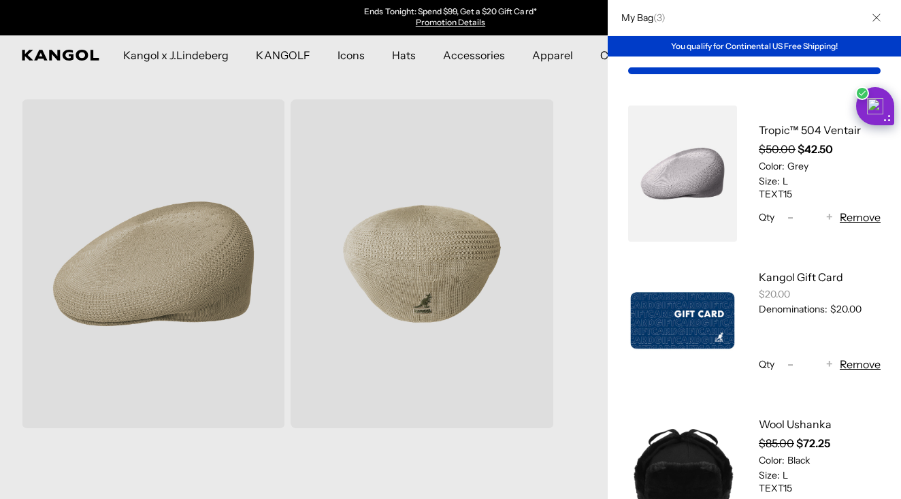
click at [849, 369] on button "Remove" at bounding box center [860, 364] width 41 height 16
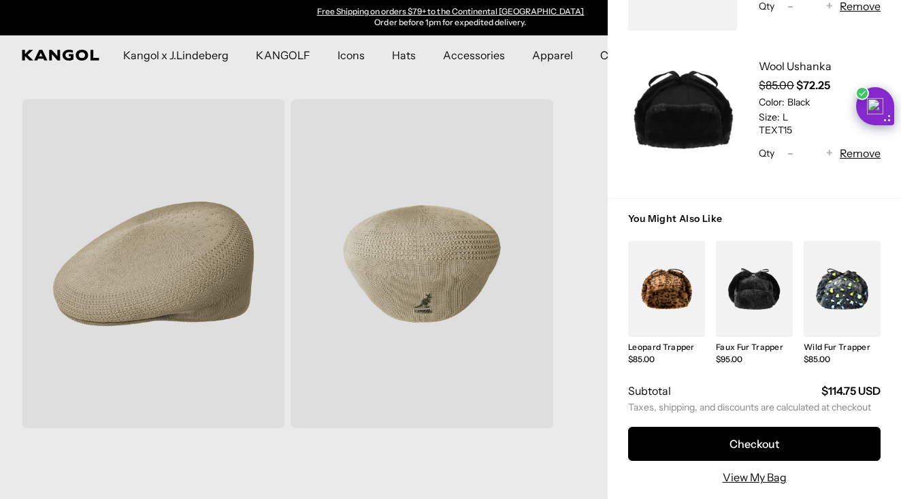
scroll to position [212, 0]
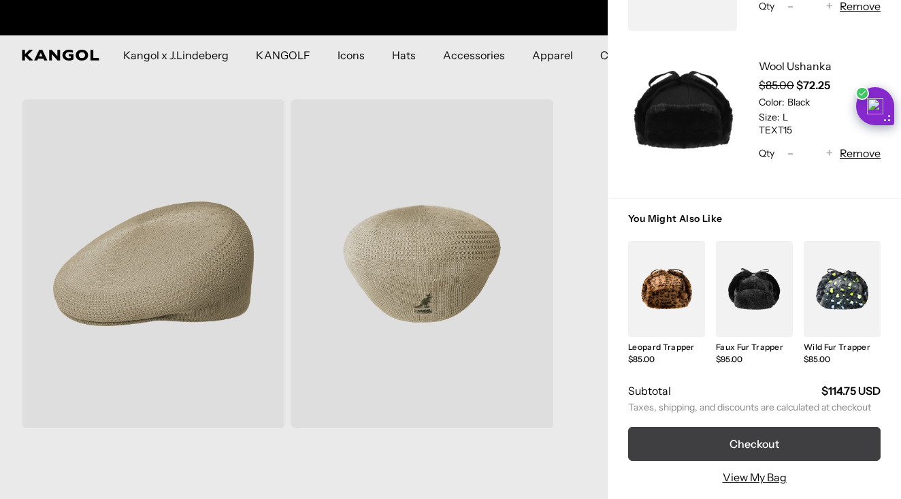
click at [734, 448] on button "Checkout" at bounding box center [754, 444] width 253 height 34
